Goal: Transaction & Acquisition: Subscribe to service/newsletter

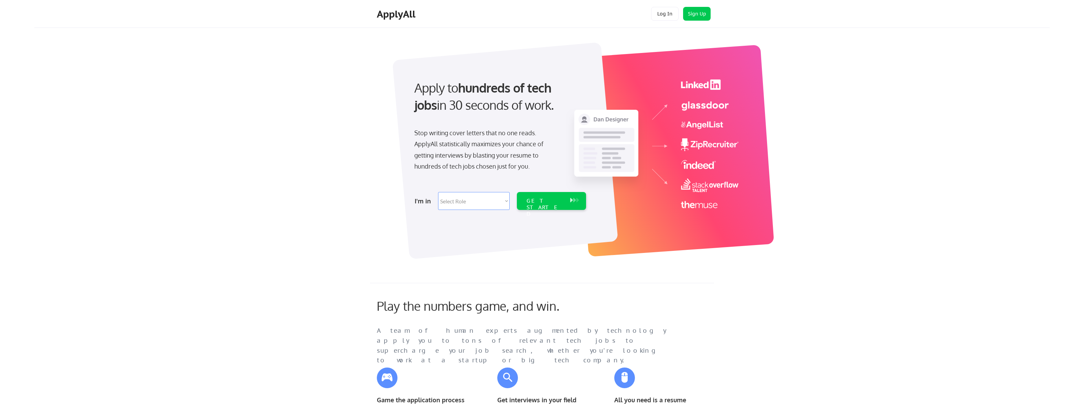
click at [693, 18] on button "Sign Up" at bounding box center [697, 14] width 28 height 14
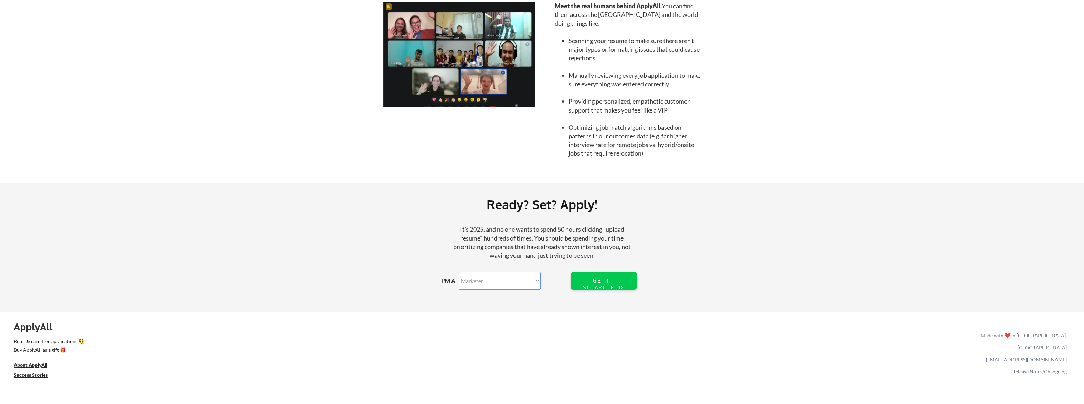
scroll to position [667, 0]
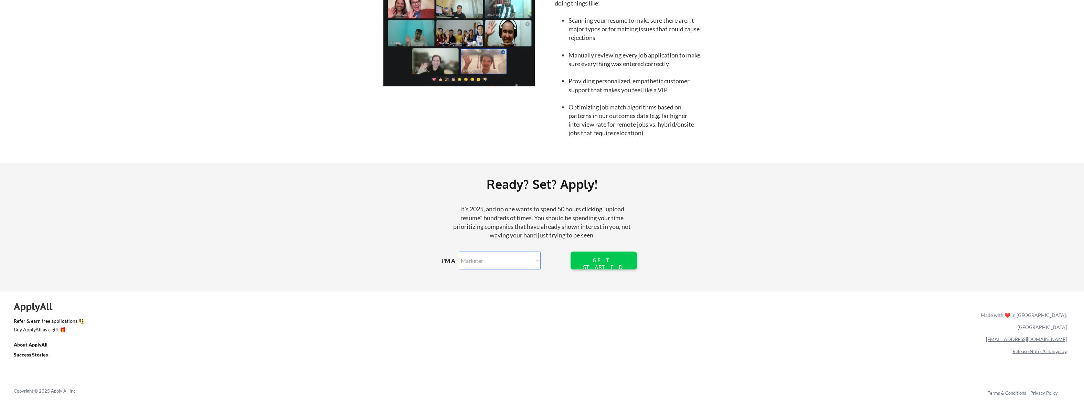
click at [504, 257] on select "Marketer Software Engineering Product Management Customer Success Sales UI/UX/P…" at bounding box center [500, 261] width 82 height 18
select select ""technical_project_program_mgmt""
click at [459, 252] on select "Marketer Software Engineering Product Management Customer Success Sales UI/UX/P…" at bounding box center [500, 261] width 82 height 18
click at [587, 267] on div "GET STARTED" at bounding box center [604, 261] width 44 height 18
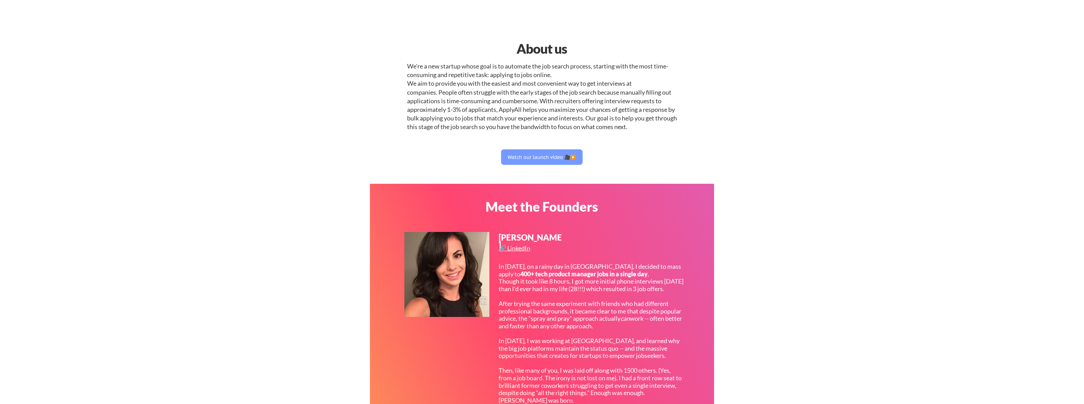
select select ""technical_project_program_mgmt""
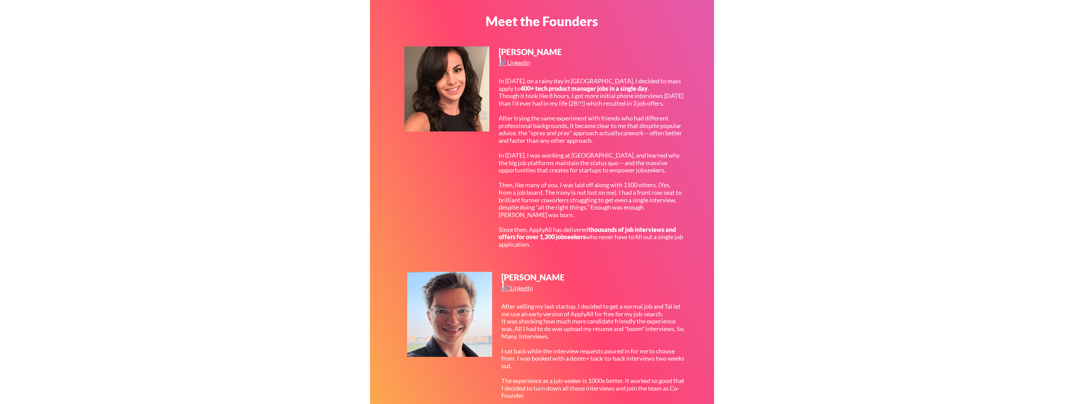
scroll to position [206, 0]
